Goal: Task Accomplishment & Management: Manage account settings

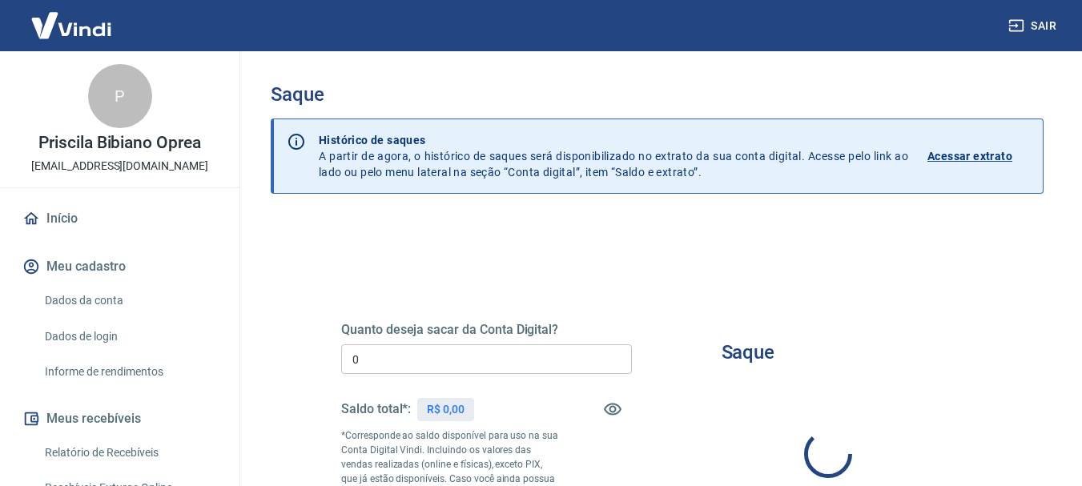
type input "R$ 0,00"
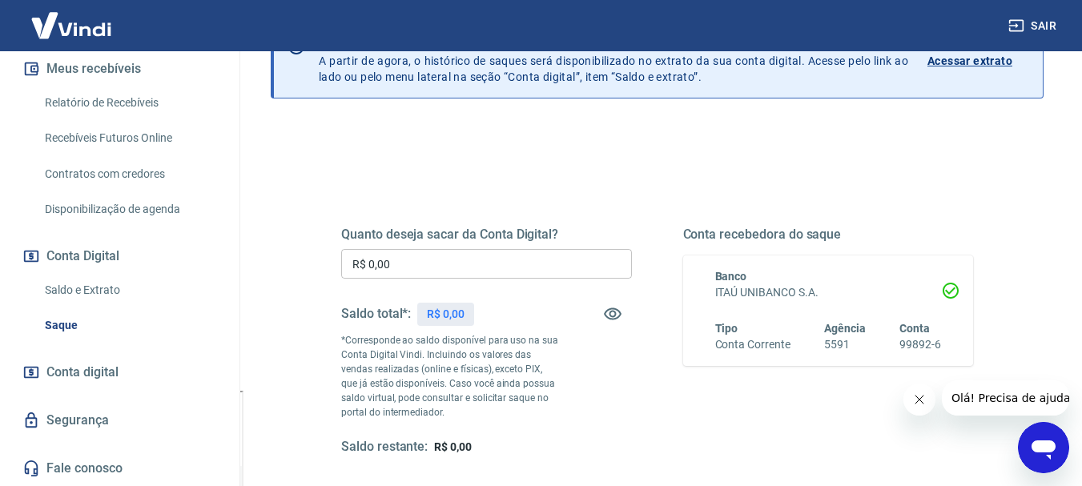
scroll to position [80, 0]
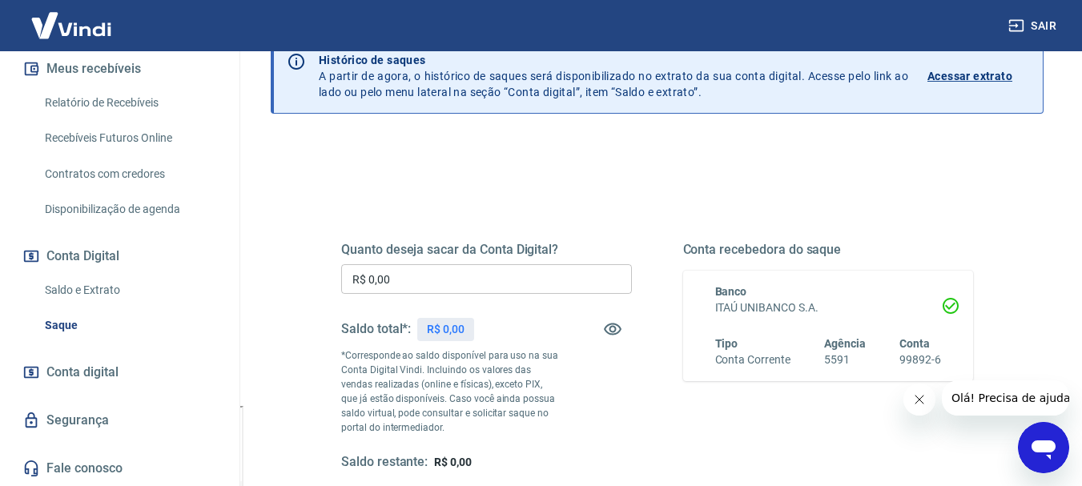
click at [102, 287] on link "Saldo e Extrato" at bounding box center [129, 290] width 182 height 33
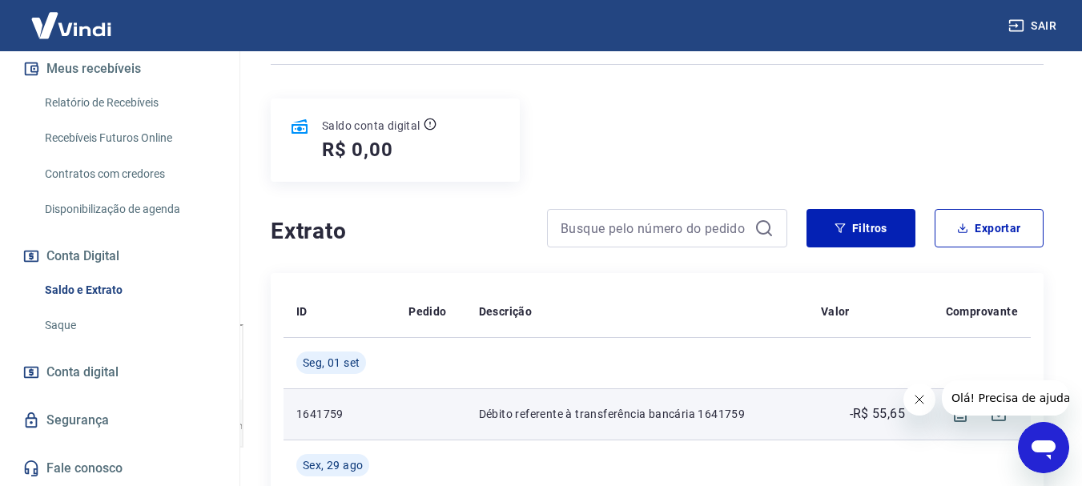
scroll to position [160, 0]
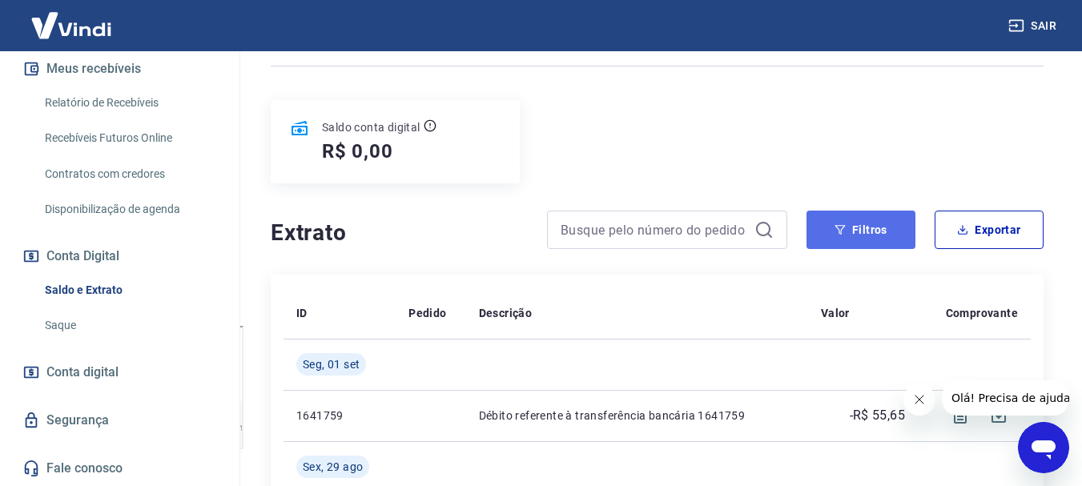
click at [869, 231] on button "Filtros" at bounding box center [860, 230] width 109 height 38
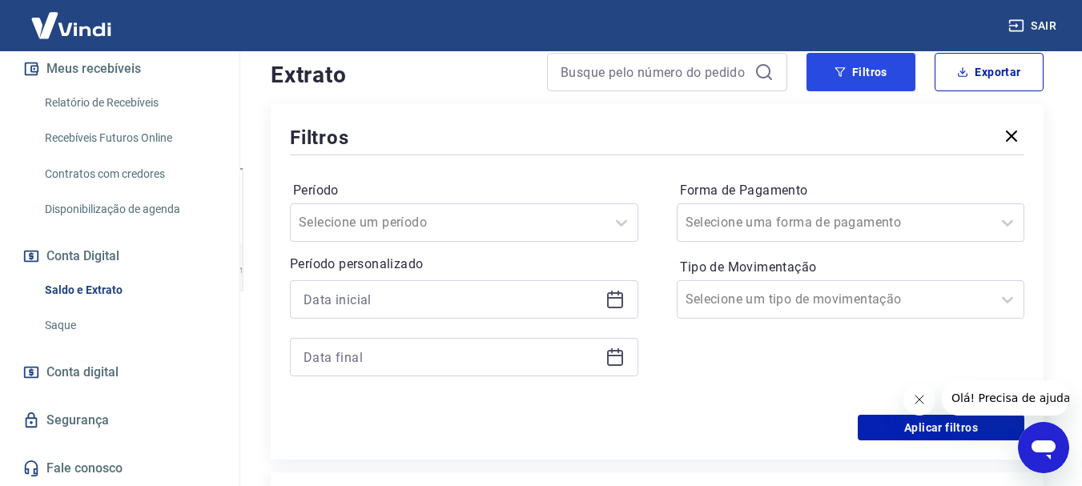
scroll to position [320, 0]
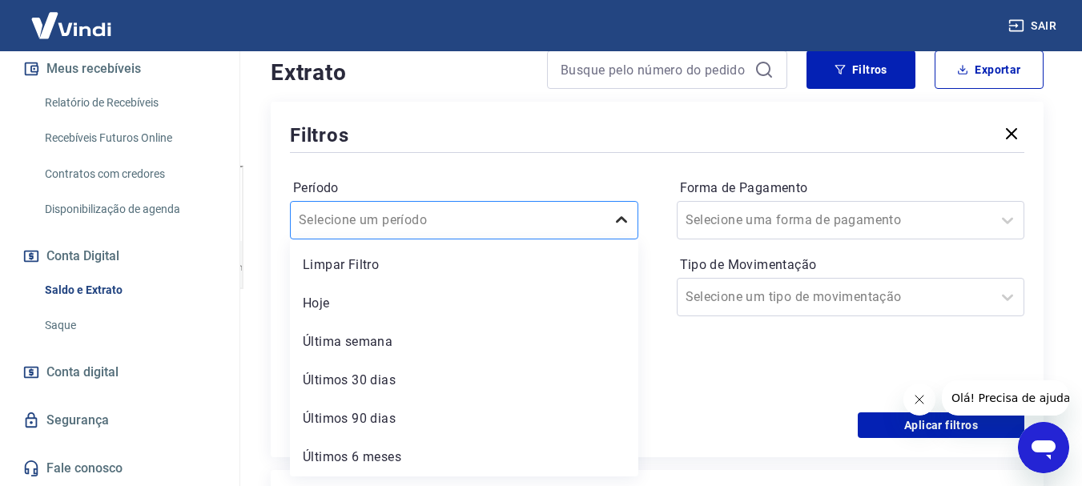
click at [629, 218] on icon at bounding box center [621, 220] width 19 height 19
click at [698, 424] on div "Aplicar filtros" at bounding box center [657, 425] width 734 height 26
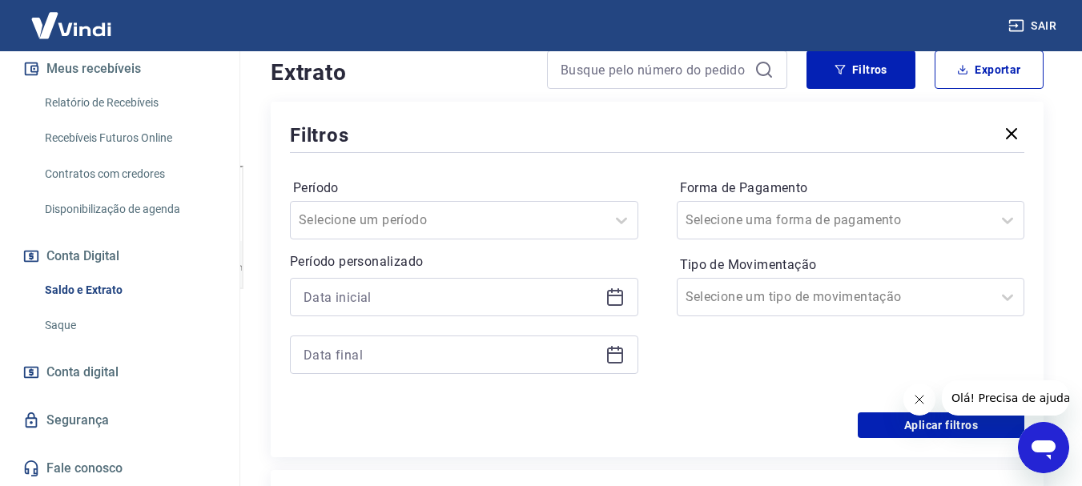
click at [623, 300] on icon at bounding box center [614, 296] width 19 height 19
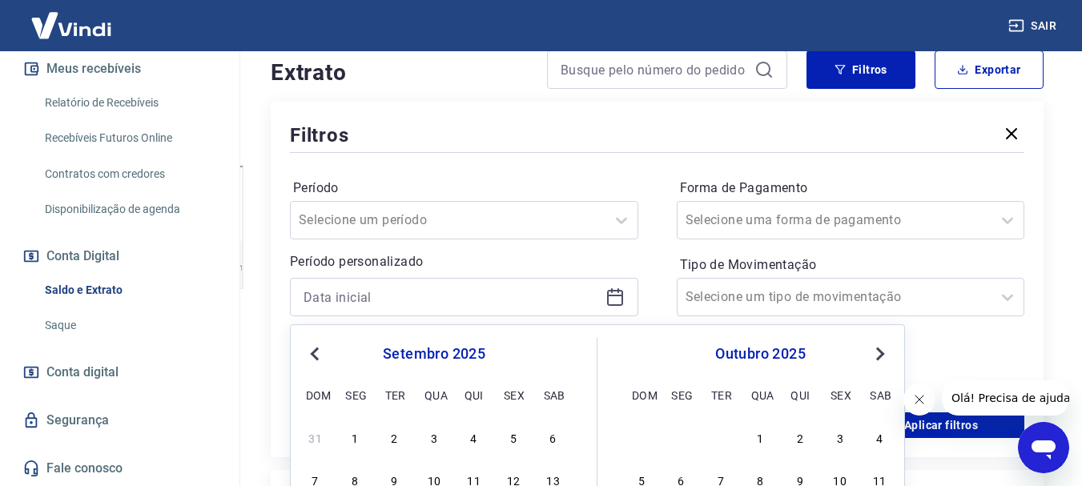
click at [316, 352] on span "Previous Month" at bounding box center [316, 353] width 0 height 18
click at [517, 439] on div "1" at bounding box center [513, 437] width 19 height 19
type input "[DATE]"
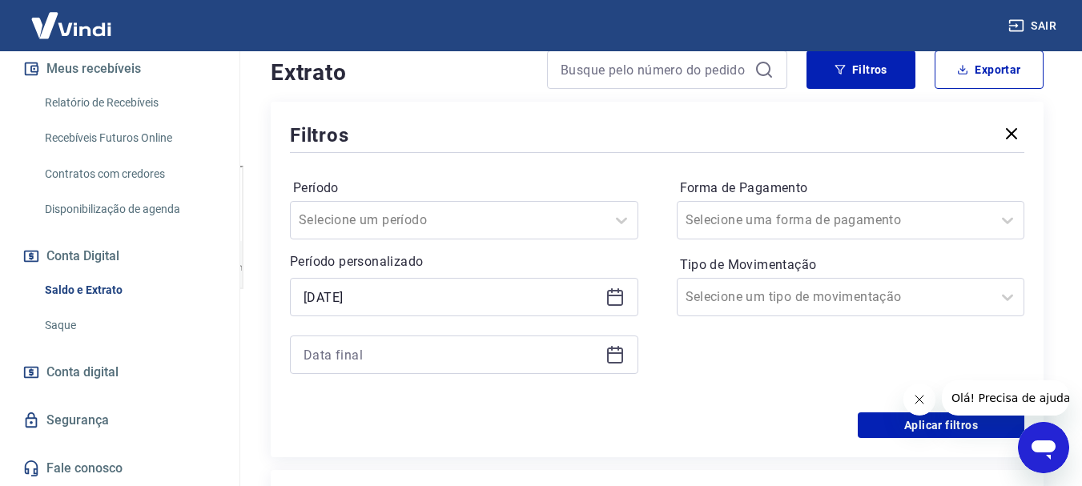
click at [615, 361] on icon at bounding box center [614, 354] width 19 height 19
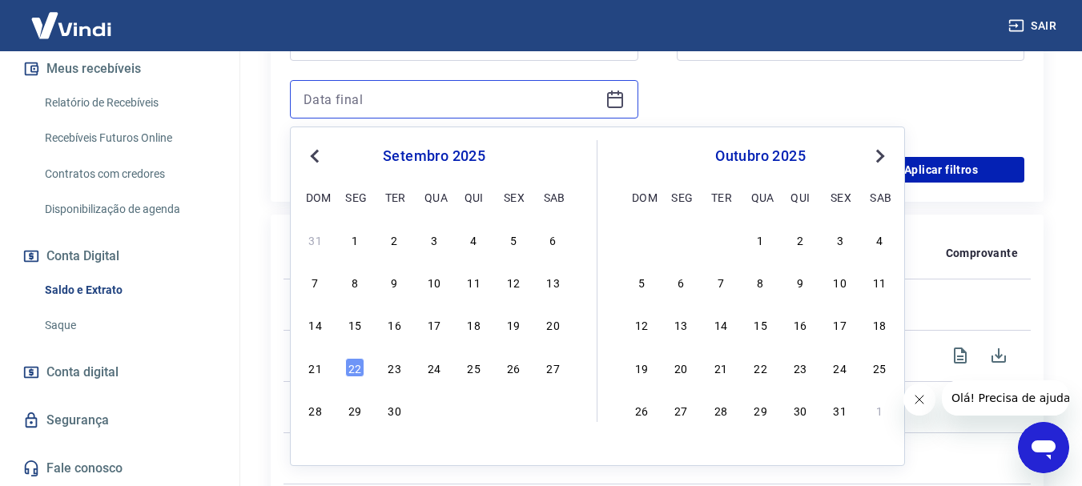
scroll to position [641, 0]
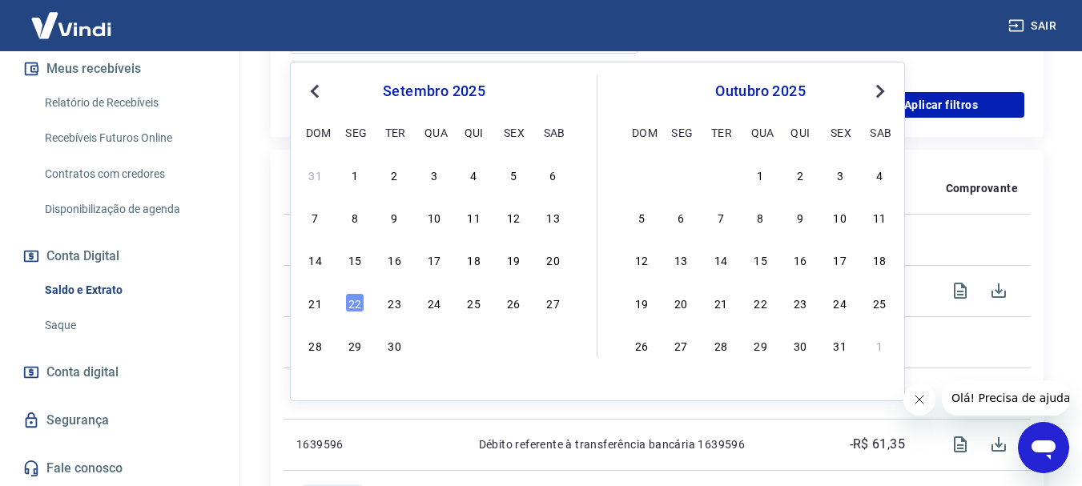
click at [316, 86] on span "Previous Month" at bounding box center [316, 91] width 0 height 18
click at [320, 391] on div "31" at bounding box center [315, 387] width 19 height 19
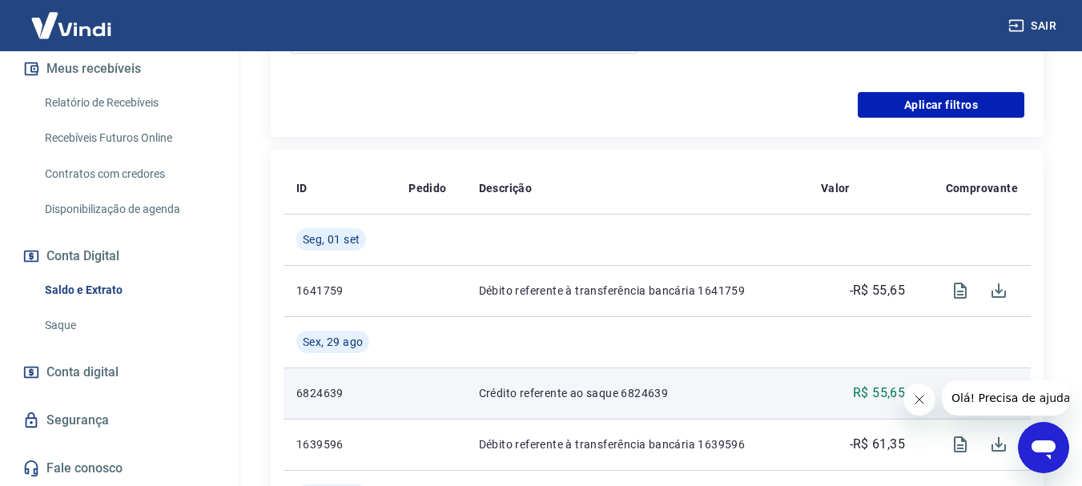
type input "[DATE]"
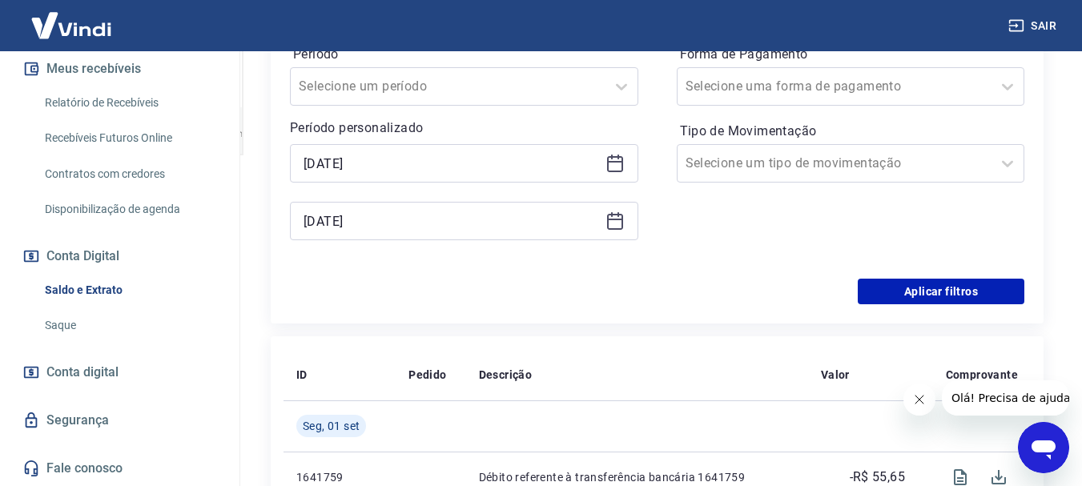
scroll to position [400, 0]
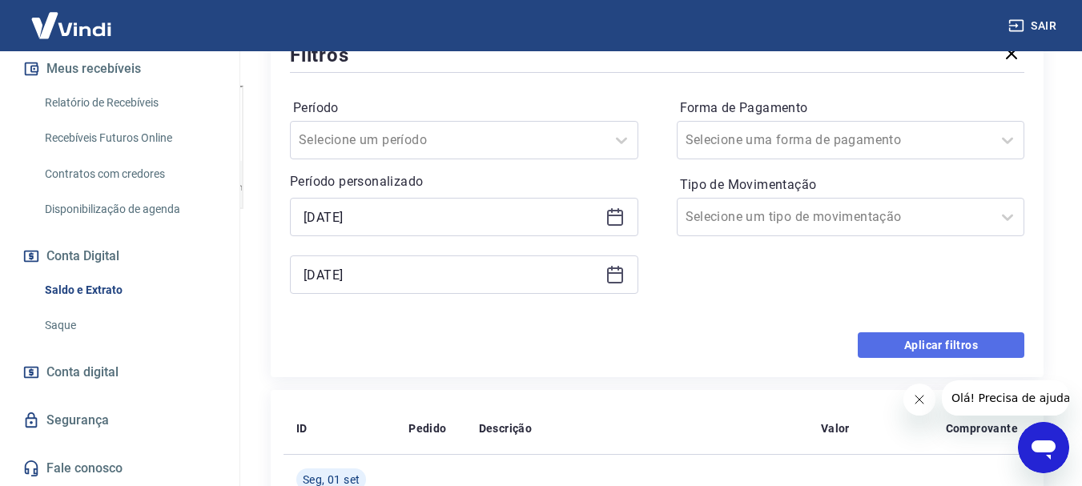
click at [951, 345] on button "Aplicar filtros" at bounding box center [941, 345] width 167 height 26
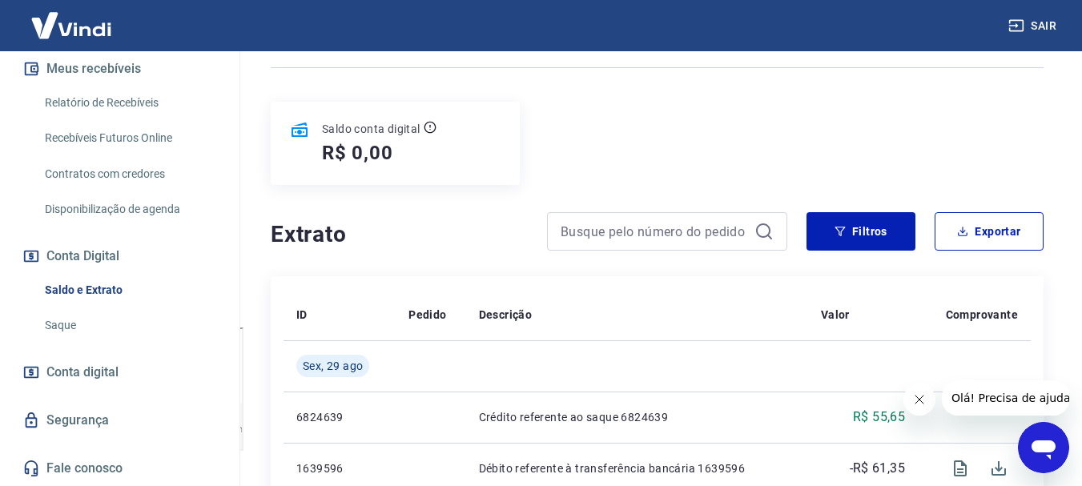
scroll to position [160, 0]
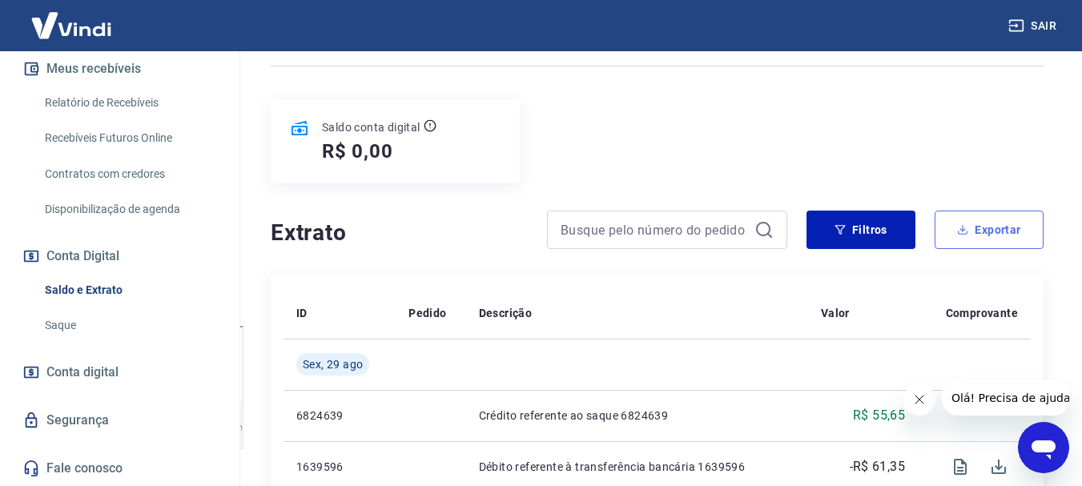
click at [1006, 231] on button "Exportar" at bounding box center [989, 230] width 109 height 38
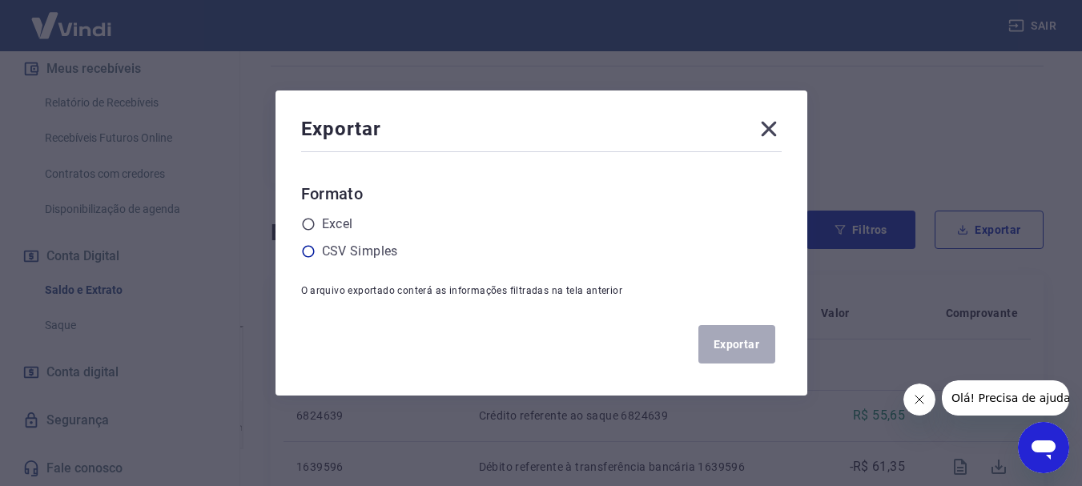
click at [316, 249] on icon at bounding box center [308, 251] width 14 height 14
click at [0, 0] on input "radio" at bounding box center [0, 0] width 0 height 0
click at [729, 345] on button "Exportar" at bounding box center [736, 344] width 77 height 38
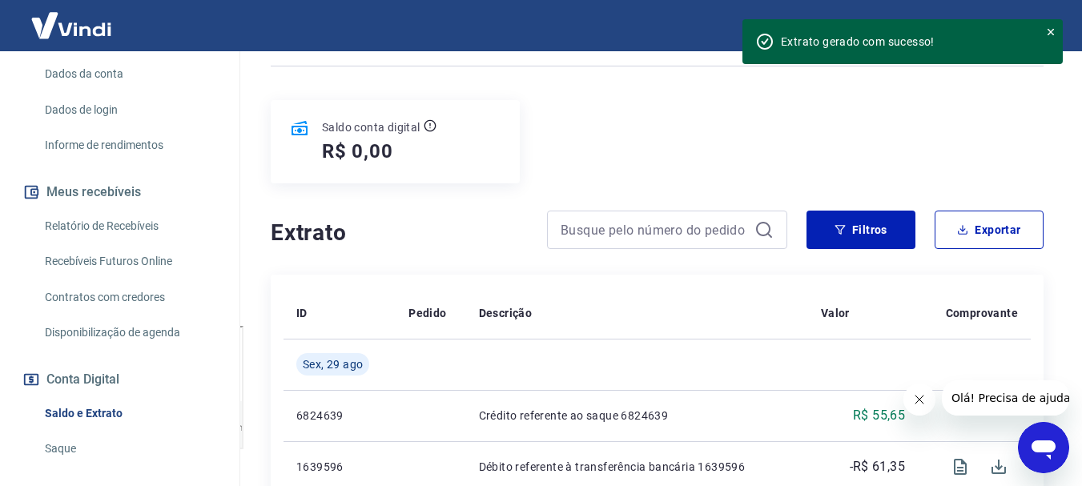
scroll to position [110, 0]
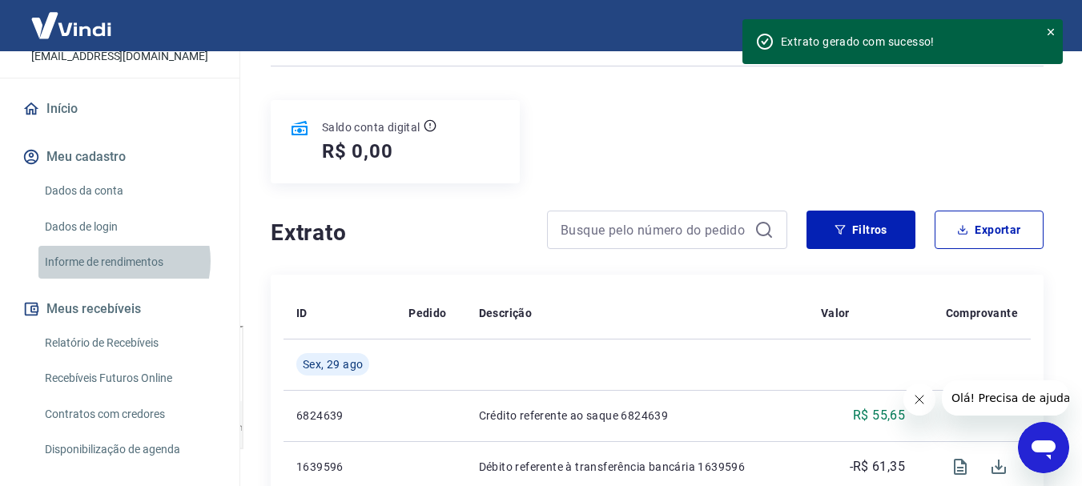
click at [117, 261] on link "Informe de rendimentos" at bounding box center [129, 262] width 182 height 33
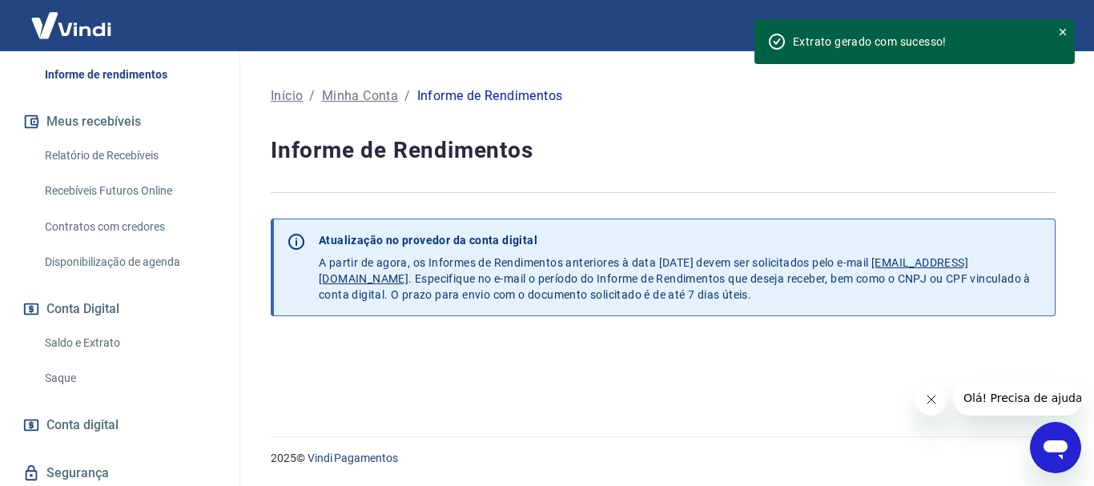
scroll to position [350, 0]
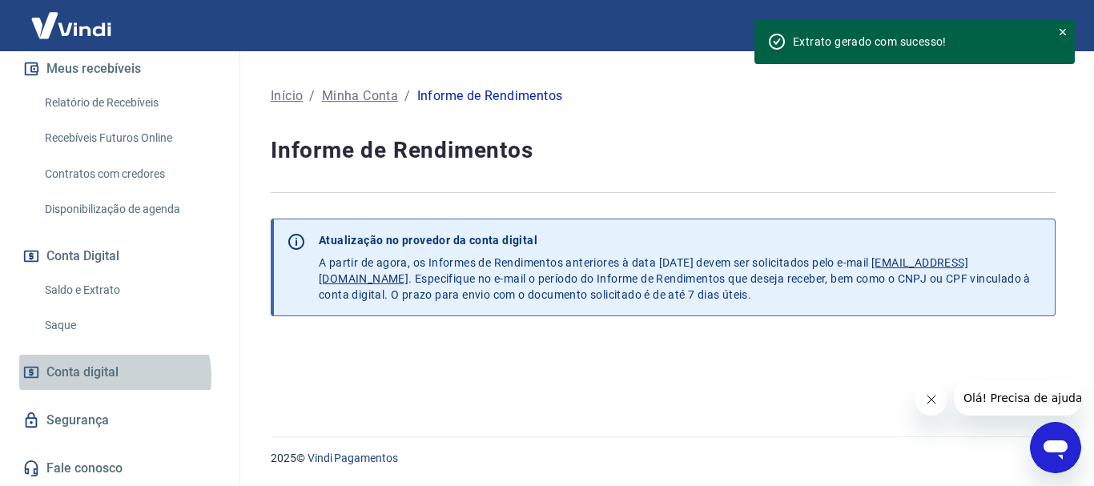
click at [111, 376] on span "Conta digital" at bounding box center [82, 372] width 72 height 22
